Goal: Transaction & Acquisition: Download file/media

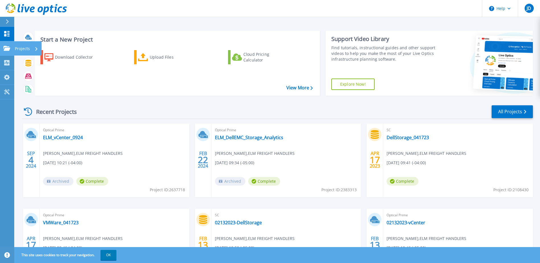
click at [5, 52] on link "Projects Projects" at bounding box center [7, 48] width 14 height 15
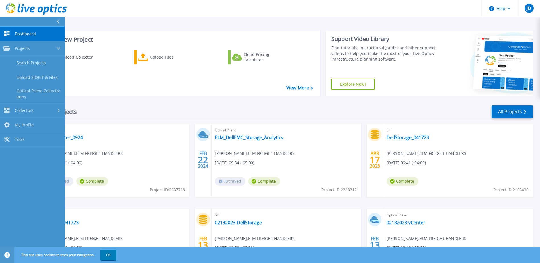
click at [217, 98] on div "Start a New Project Download Collector Upload Files Cloud Pricing Calculator Vi…" at bounding box center [277, 63] width 511 height 74
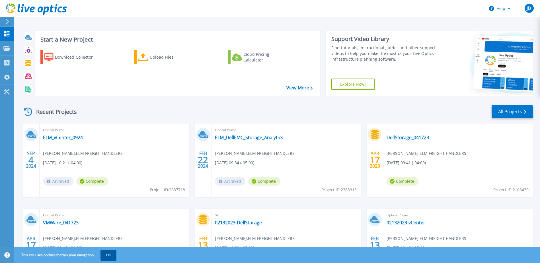
click at [108, 255] on button "OK" at bounding box center [108, 255] width 16 height 10
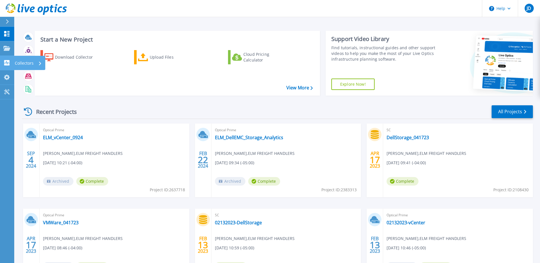
click at [20, 62] on p "Collectors" at bounding box center [24, 63] width 19 height 15
click at [128, 83] on div "Download Collector Upload Files Cloud Pricing Calculator" at bounding box center [176, 69] width 281 height 47
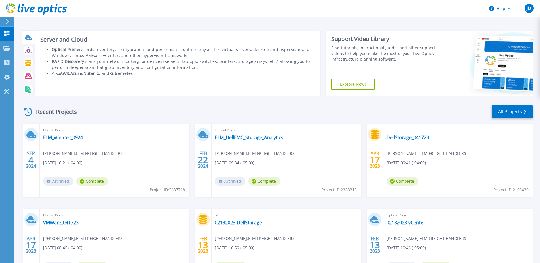
click at [31, 39] on icon at bounding box center [28, 37] width 7 height 7
click at [28, 36] on icon at bounding box center [28, 37] width 6 height 4
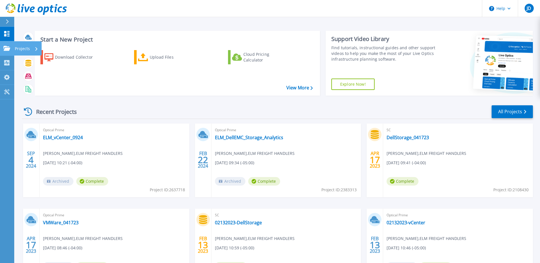
click at [24, 49] on p "Projects" at bounding box center [22, 48] width 15 height 15
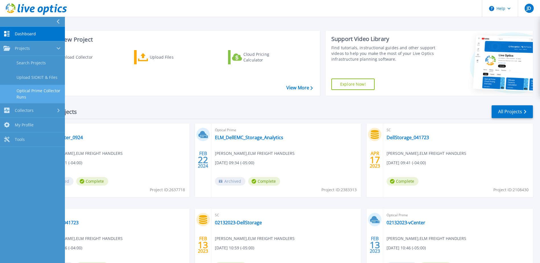
click at [36, 91] on link "Optical Prime Collector Runs" at bounding box center [32, 94] width 65 height 18
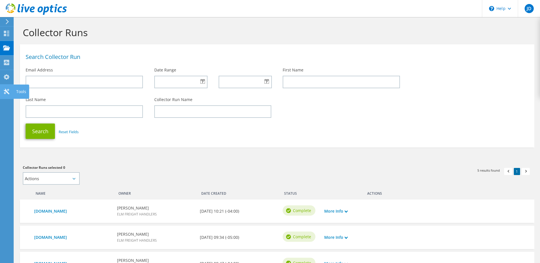
click at [8, 89] on use at bounding box center [6, 91] width 5 height 5
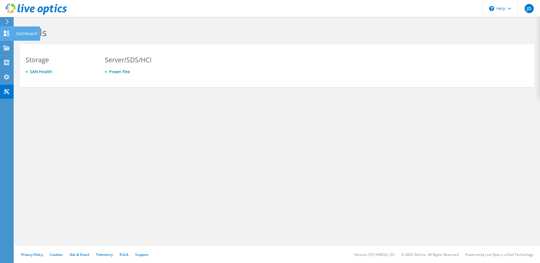
click at [5, 31] on use at bounding box center [6, 33] width 5 height 5
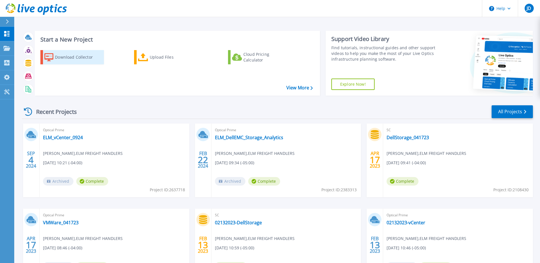
click at [64, 57] on div "Download Collector" at bounding box center [78, 56] width 46 height 11
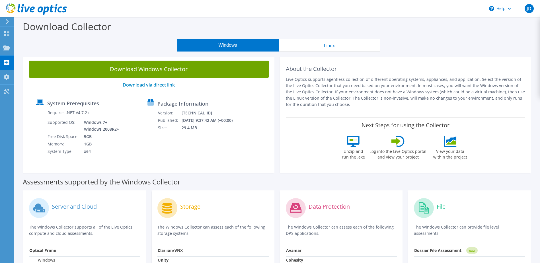
drag, startPoint x: 479, startPoint y: 38, endPoint x: 481, endPoint y: 0, distance: 37.3
click at [481, 24] on div "Download Collector" at bounding box center [277, 28] width 520 height 22
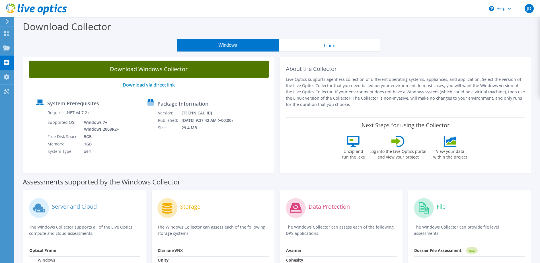
click at [154, 69] on link "Download Windows Collector" at bounding box center [149, 69] width 240 height 17
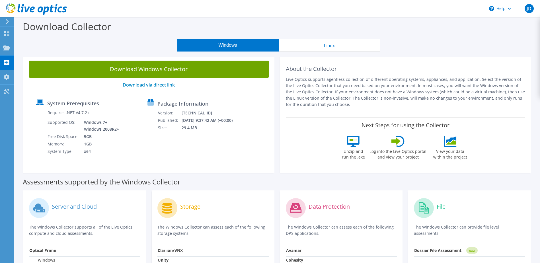
click at [518, 144] on div "Next Steps for using the Collector Unzip and run the .exe Log into the Live Opt…" at bounding box center [406, 142] width 240 height 50
